Goal: Register for event/course

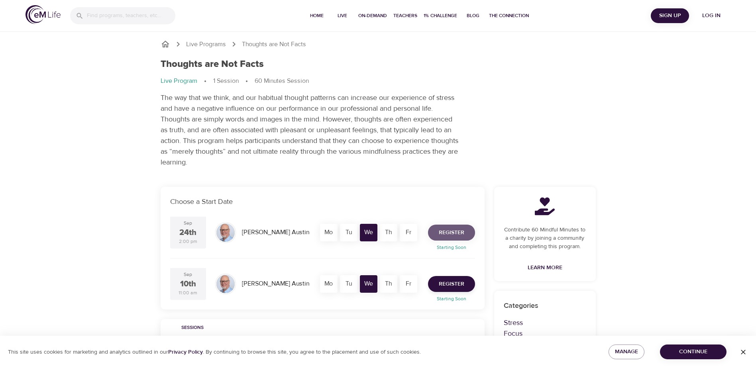
click at [448, 232] on span "Register" at bounding box center [452, 233] width 26 height 10
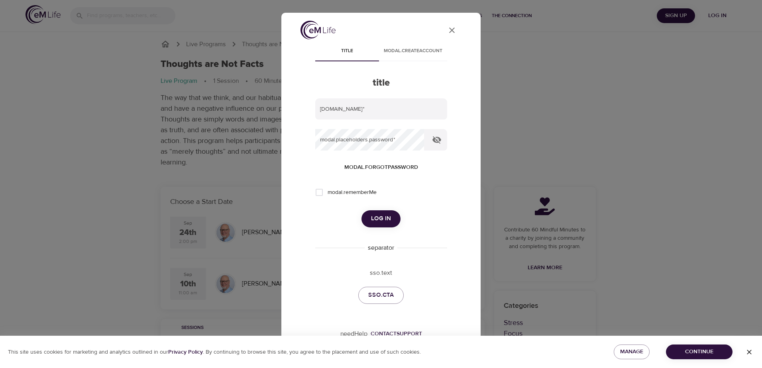
type input "[PERSON_NAME][DOMAIN_NAME][EMAIL_ADDRESS][PERSON_NAME][DOMAIN_NAME]"
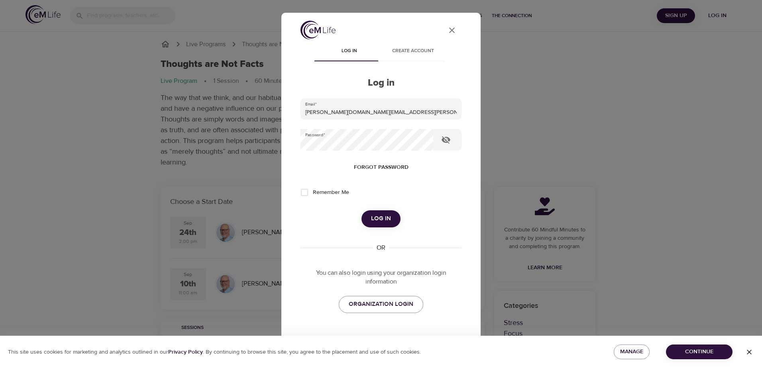
click at [378, 220] on span "Log in" at bounding box center [381, 219] width 20 height 10
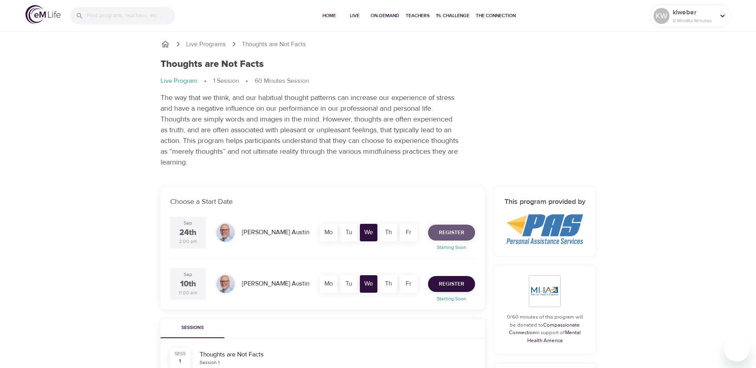
click at [445, 231] on span "Register" at bounding box center [452, 233] width 26 height 10
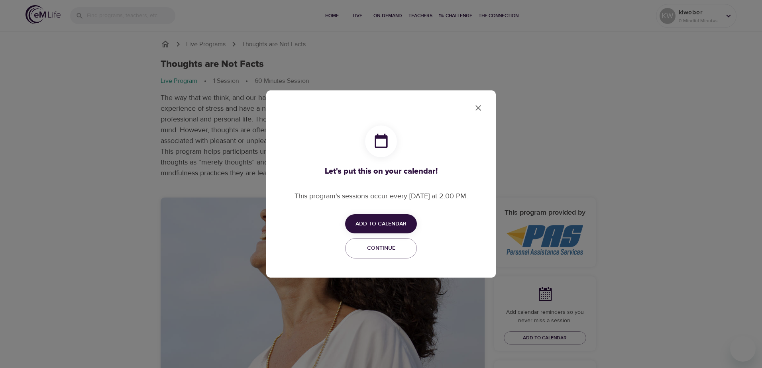
checkbox input "true"
click at [397, 224] on span "Add to Calendar" at bounding box center [381, 224] width 51 height 10
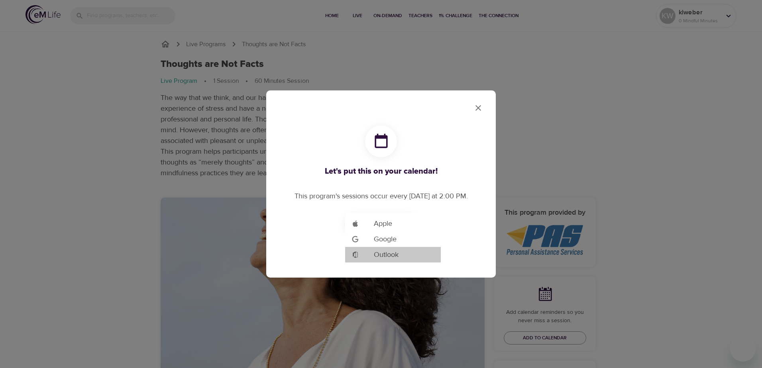
click at [399, 251] on li "Add to Google Calendar Outlook" at bounding box center [393, 255] width 96 height 16
click at [478, 108] on div at bounding box center [381, 184] width 762 height 368
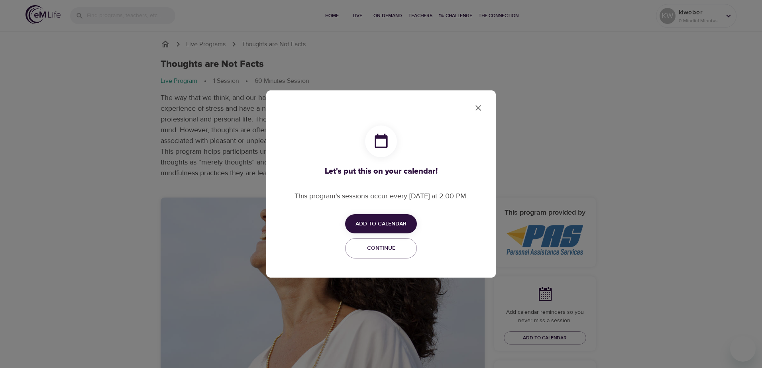
click at [476, 108] on icon "close" at bounding box center [479, 108] width 10 height 10
